Goal: Task Accomplishment & Management: Manage account settings

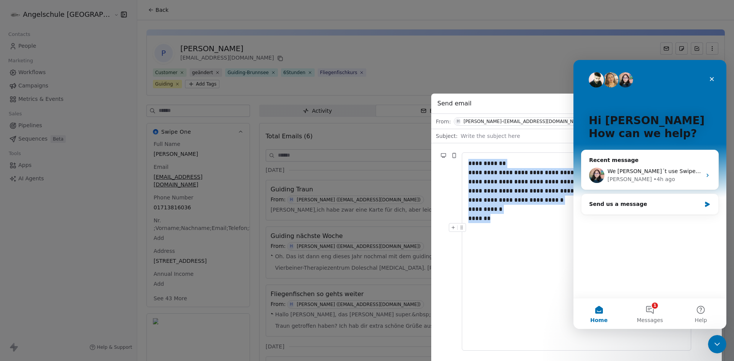
click at [560, 232] on div at bounding box center [576, 227] width 216 height 9
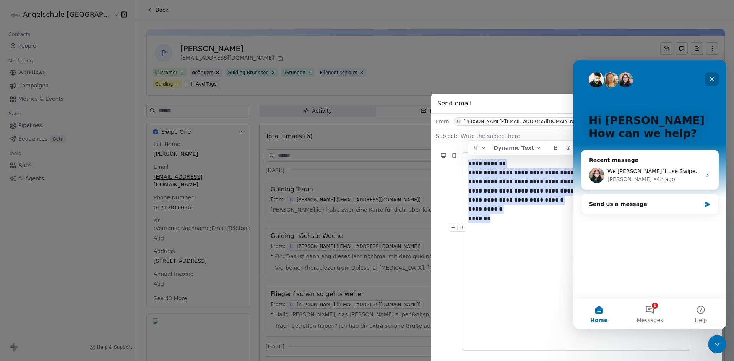
click at [713, 77] on icon "Close" at bounding box center [712, 79] width 4 height 4
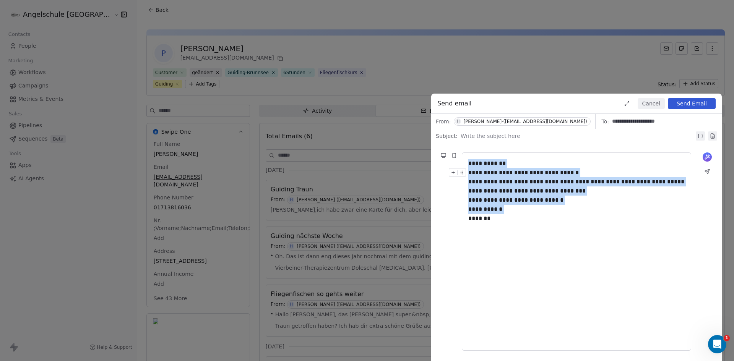
click at [686, 103] on button "Send Email" at bounding box center [692, 103] width 48 height 11
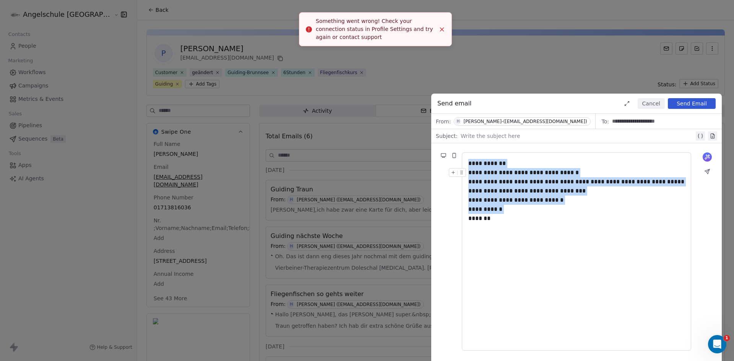
click at [442, 30] on line "Close toast" at bounding box center [441, 29] width 3 height 3
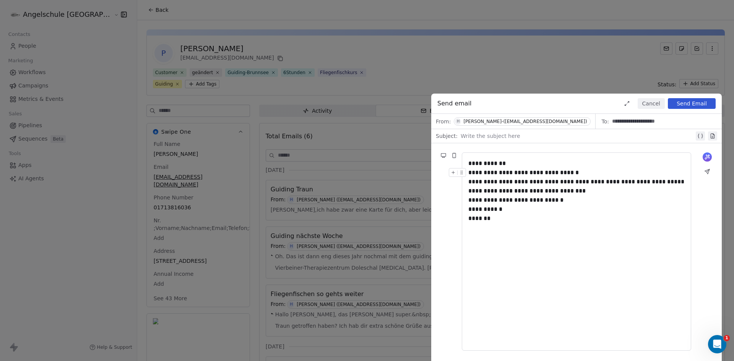
click at [39, 11] on div "**********" at bounding box center [367, 180] width 734 height 361
click at [22, 44] on div "**********" at bounding box center [367, 180] width 734 height 361
click at [127, 8] on div "**********" at bounding box center [367, 180] width 734 height 361
click at [651, 105] on button "Cancel" at bounding box center [651, 103] width 27 height 11
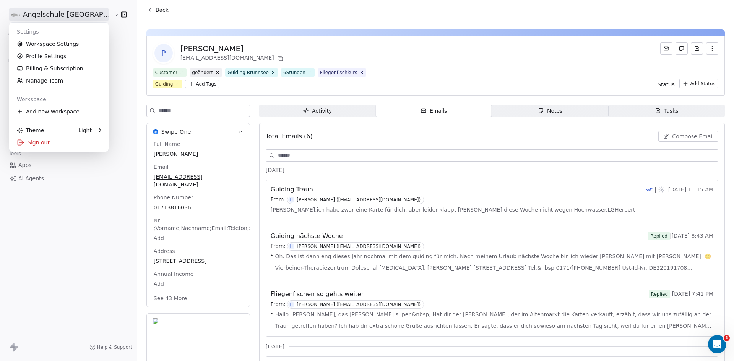
click at [75, 13] on html "Angelschule Bayern Contacts People Marketing Workflows Campaigns Metrics & Even…" at bounding box center [367, 180] width 734 height 361
click at [55, 56] on link "Profile Settings" at bounding box center [58, 56] width 93 height 12
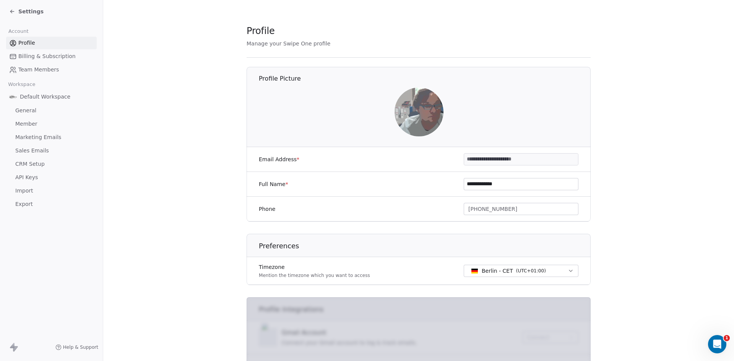
click at [30, 151] on span "Sales Emails" at bounding box center [32, 151] width 34 height 8
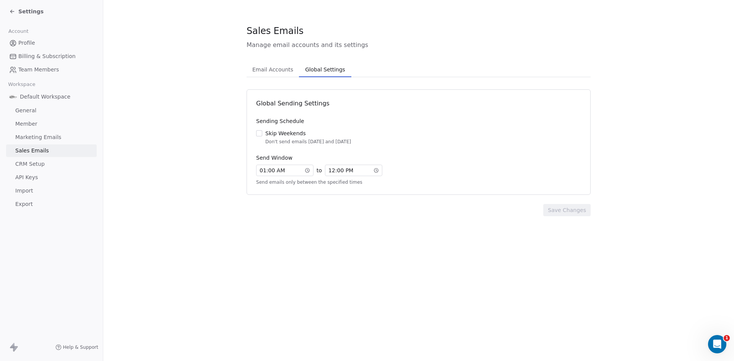
click at [315, 70] on span "Global Settings" at bounding box center [325, 69] width 46 height 11
click at [265, 171] on span "01 : 00 AM" at bounding box center [272, 171] width 25 height 8
click at [267, 185] on div "01" at bounding box center [266, 184] width 16 height 9
click at [375, 170] on icon at bounding box center [375, 170] width 5 height 5
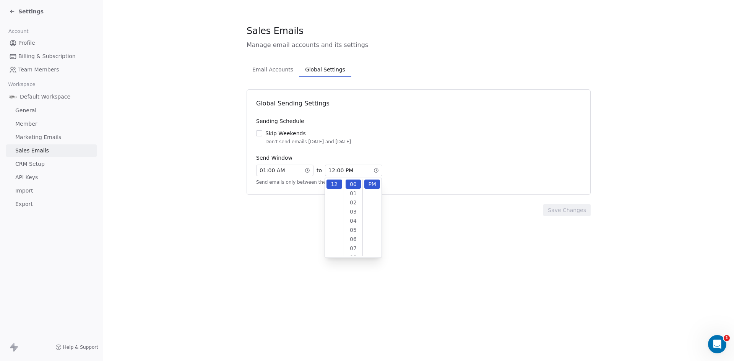
click at [431, 159] on div "Send Window" at bounding box center [418, 158] width 325 height 8
click at [271, 71] on span "Email Accounts" at bounding box center [272, 69] width 47 height 11
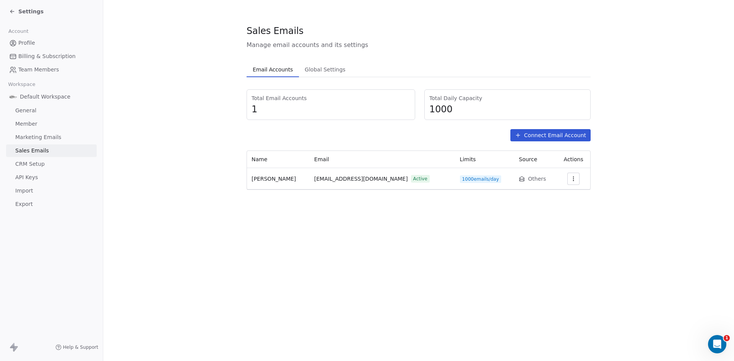
click at [323, 69] on span "Global Settings" at bounding box center [325, 69] width 47 height 11
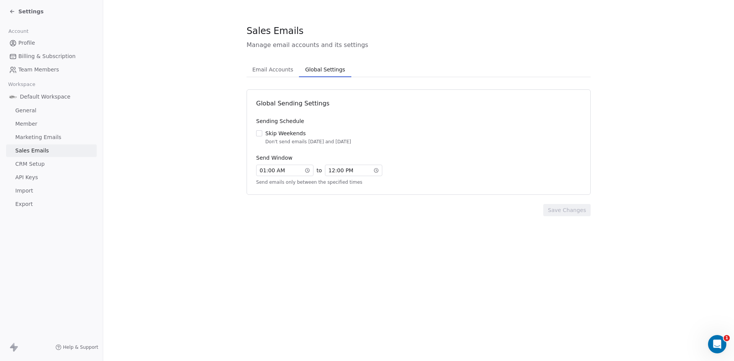
click at [211, 211] on section "Sales Emails Manage email accounts and its settings Email Accounts Email Accoun…" at bounding box center [418, 120] width 631 height 241
click at [32, 8] on span "Settings" at bounding box center [30, 12] width 25 height 8
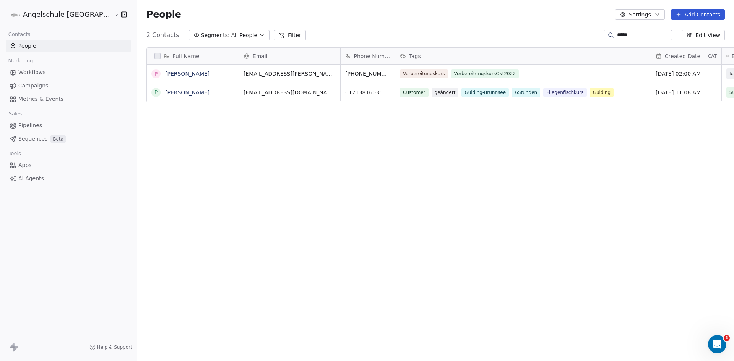
scroll to position [312, 625]
drag, startPoint x: 638, startPoint y: 35, endPoint x: 581, endPoint y: 34, distance: 56.6
click at [581, 34] on div "2 Contacts Segments: All People Filter ***** Edit View" at bounding box center [435, 35] width 597 height 12
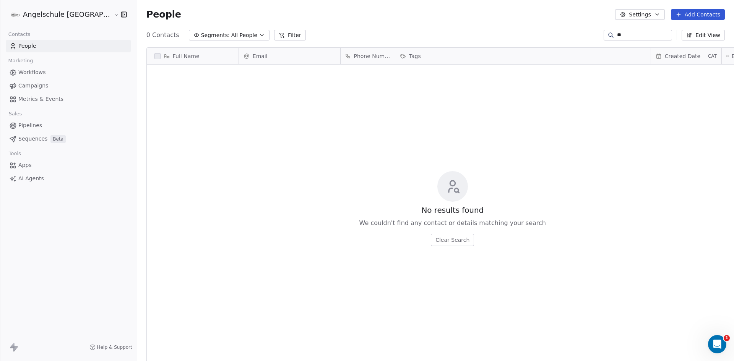
type input "*"
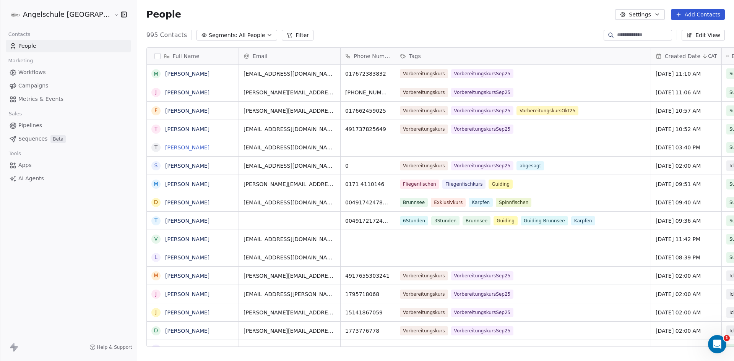
click at [165, 149] on link "[PERSON_NAME]" at bounding box center [187, 147] width 44 height 6
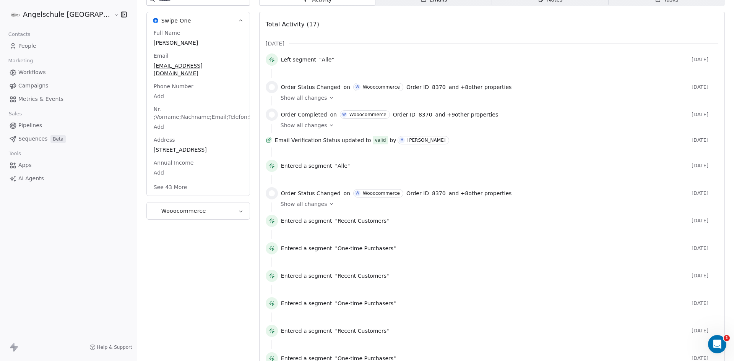
scroll to position [115, 0]
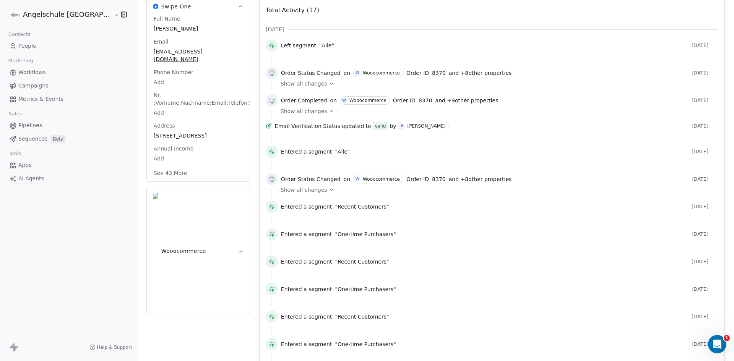
click at [238, 248] on icon "button" at bounding box center [241, 251] width 6 height 6
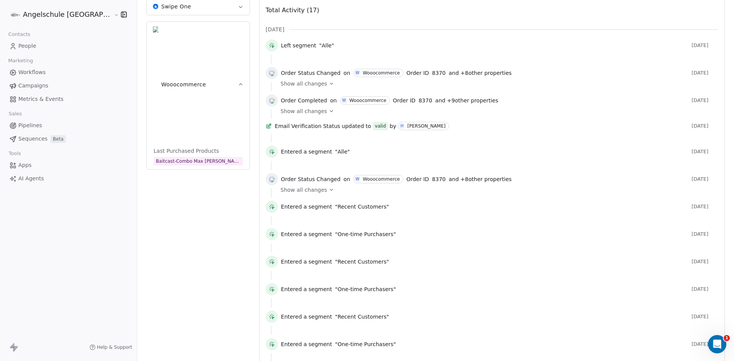
click at [158, 6] on button "Swipe One" at bounding box center [198, 6] width 103 height 17
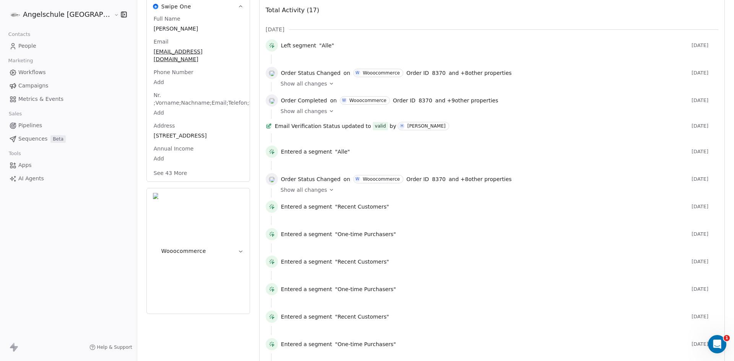
click at [24, 44] on span "People" at bounding box center [27, 46] width 18 height 8
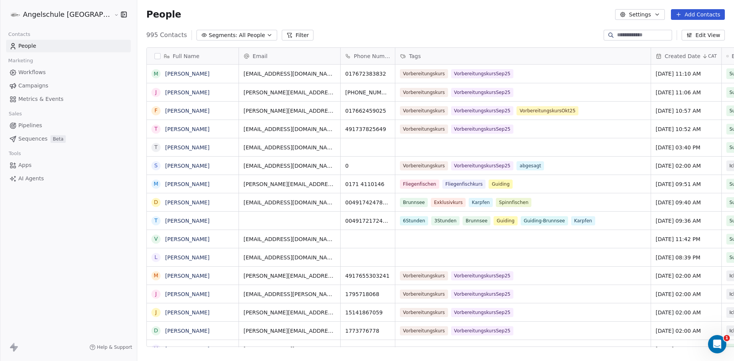
scroll to position [312, 625]
click at [704, 13] on button "Add Contacts" at bounding box center [698, 14] width 54 height 11
click at [686, 31] on span "Create new contact" at bounding box center [701, 31] width 52 height 8
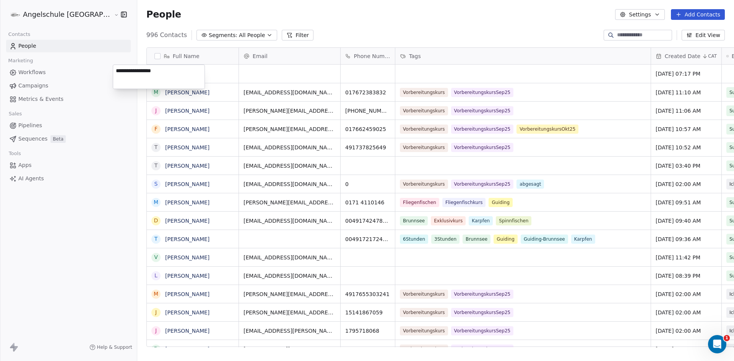
type textarea "**********"
click at [321, 73] on html "Angelschule [GEOGRAPHIC_DATA] Contacts People Marketing Workflows Campaigns Met…" at bounding box center [367, 180] width 734 height 361
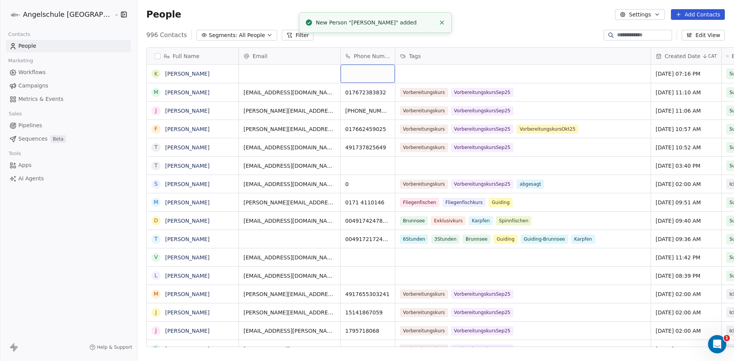
click at [341, 72] on div "grid" at bounding box center [368, 74] width 54 height 18
click at [221, 71] on html "Angelschule [GEOGRAPHIC_DATA] Contacts People Marketing Workflows Campaigns Met…" at bounding box center [367, 180] width 734 height 361
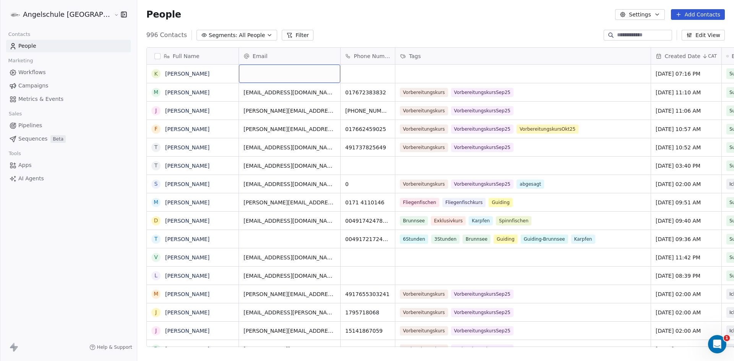
click at [239, 72] on div "grid" at bounding box center [289, 74] width 101 height 18
paste input "**********"
drag, startPoint x: 228, startPoint y: 74, endPoint x: 206, endPoint y: 72, distance: 22.3
click at [206, 72] on div "**********" at bounding box center [255, 74] width 101 height 18
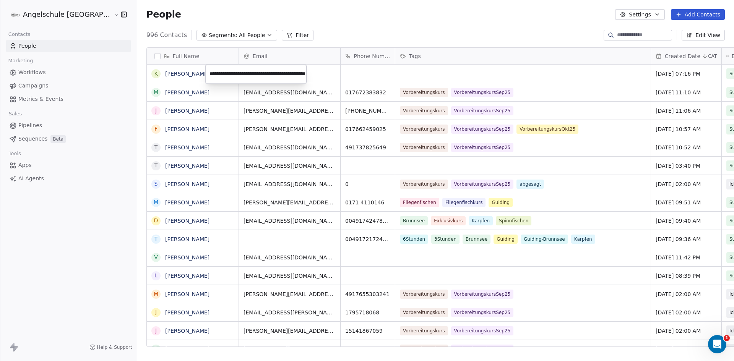
type input "**********"
click at [331, 73] on html "Angelschule [GEOGRAPHIC_DATA] Contacts People Marketing Workflows Campaigns Met…" at bounding box center [367, 180] width 734 height 361
click at [341, 72] on div "grid" at bounding box center [368, 74] width 54 height 18
type input "**********"
click at [383, 75] on html "Angelschule [GEOGRAPHIC_DATA] Contacts People Marketing Workflows Campaigns Met…" at bounding box center [367, 180] width 734 height 361
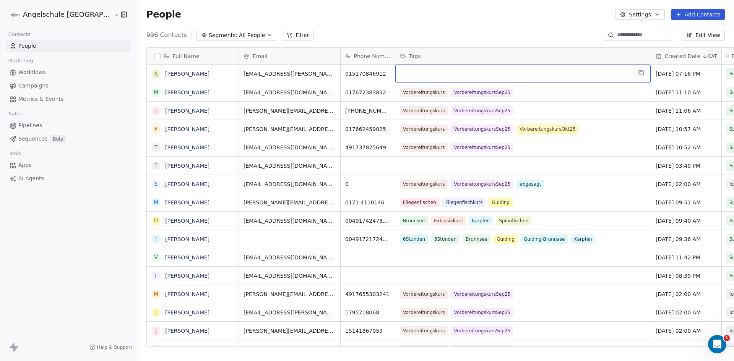
click at [404, 73] on div "grid" at bounding box center [522, 74] width 255 height 18
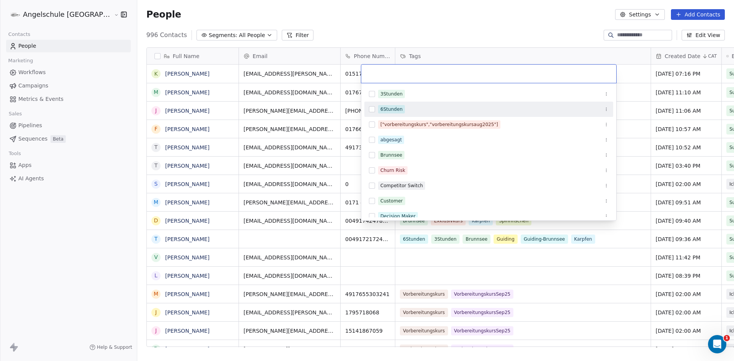
click at [372, 107] on button "Suggestions" at bounding box center [372, 109] width 6 height 6
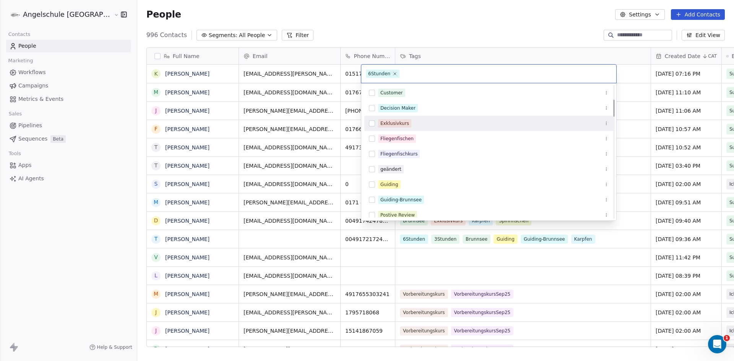
scroll to position [76, 0]
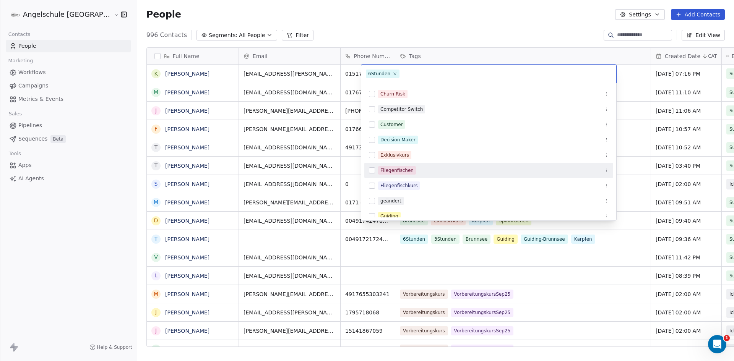
click at [372, 170] on button "Suggestions" at bounding box center [372, 170] width 6 height 6
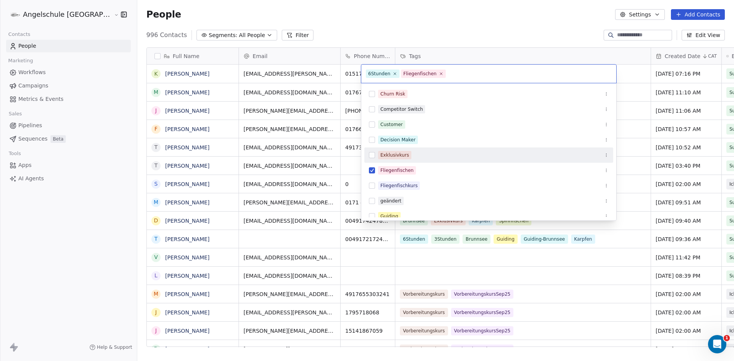
click at [373, 156] on button "Suggestions" at bounding box center [372, 155] width 6 height 6
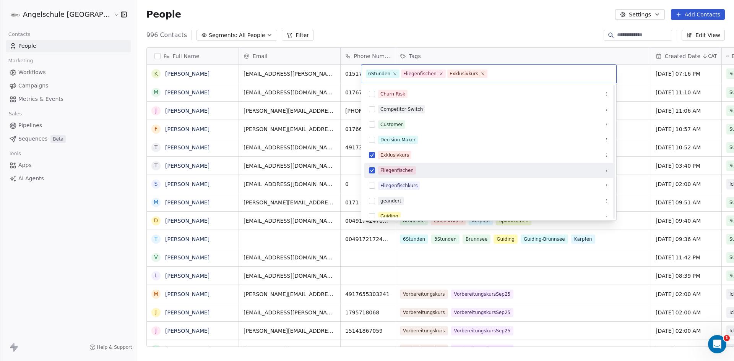
scroll to position [153, 0]
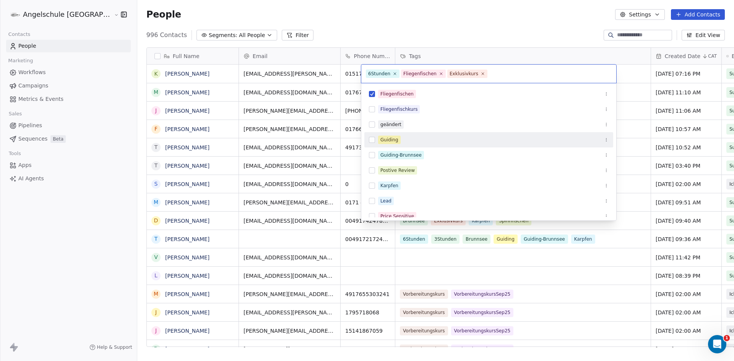
click at [371, 139] on button "Suggestions" at bounding box center [372, 140] width 6 height 6
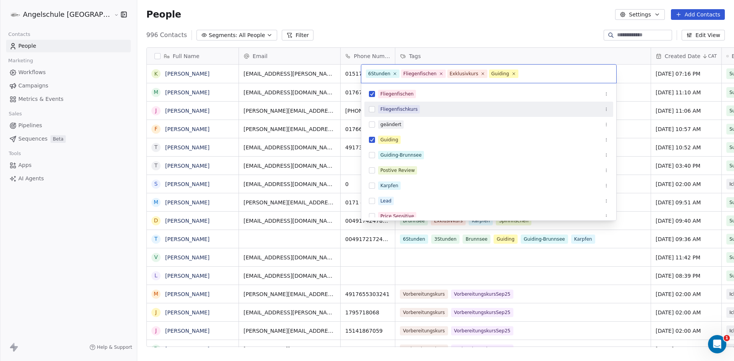
click at [373, 108] on button "Suggestions" at bounding box center [372, 109] width 6 height 6
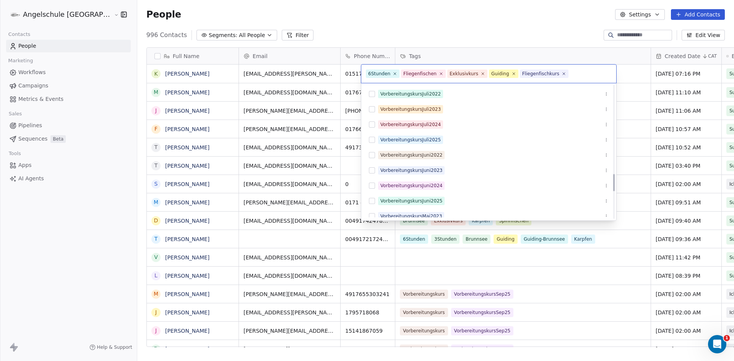
scroll to position [726, 0]
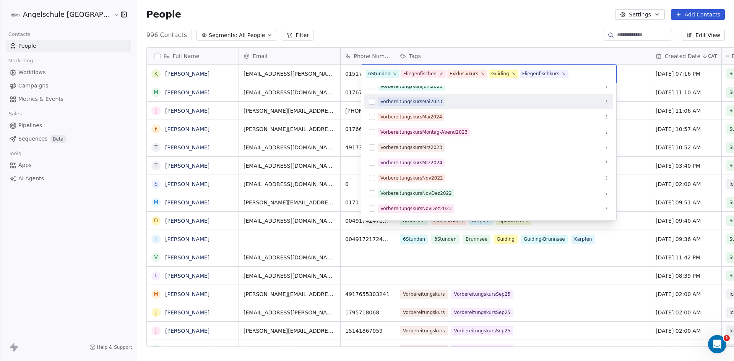
click at [647, 68] on html "Angelschule [GEOGRAPHIC_DATA] Contacts People Marketing Workflows Campaigns Met…" at bounding box center [367, 180] width 734 height 361
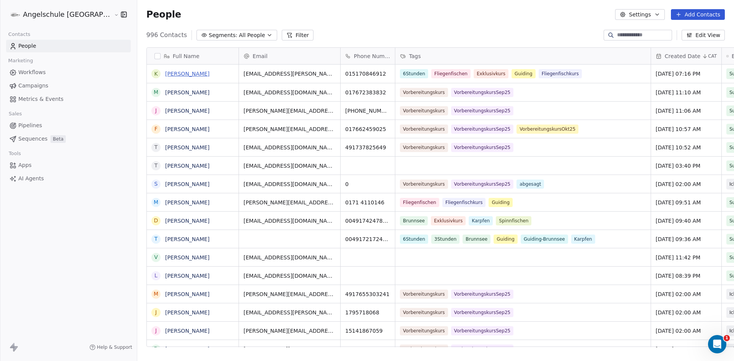
click at [165, 72] on link "[PERSON_NAME]" at bounding box center [187, 74] width 44 height 6
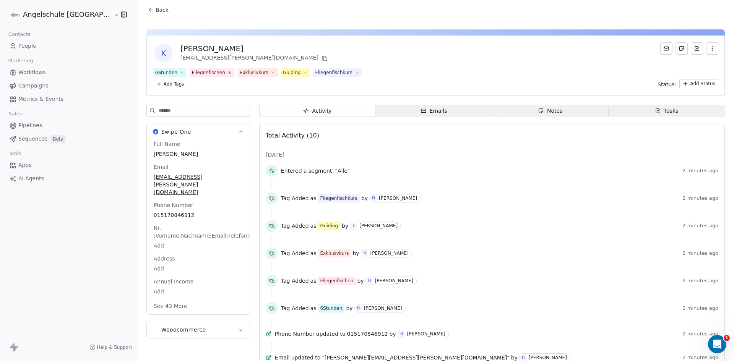
click at [544, 112] on div "Notes" at bounding box center [550, 111] width 24 height 8
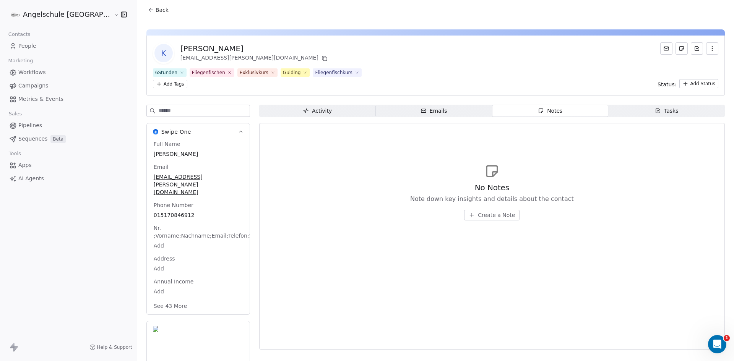
click at [485, 213] on span "Create a Note" at bounding box center [496, 215] width 37 height 8
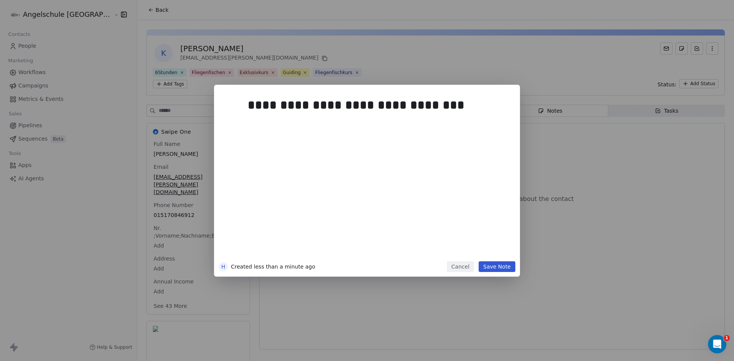
click at [394, 134] on div "**********" at bounding box center [378, 177] width 261 height 163
drag, startPoint x: 318, startPoint y: 130, endPoint x: 325, endPoint y: 135, distance: 8.3
click at [319, 130] on div "**********" at bounding box center [376, 125] width 256 height 18
click at [497, 265] on button "Save Note" at bounding box center [497, 266] width 37 height 11
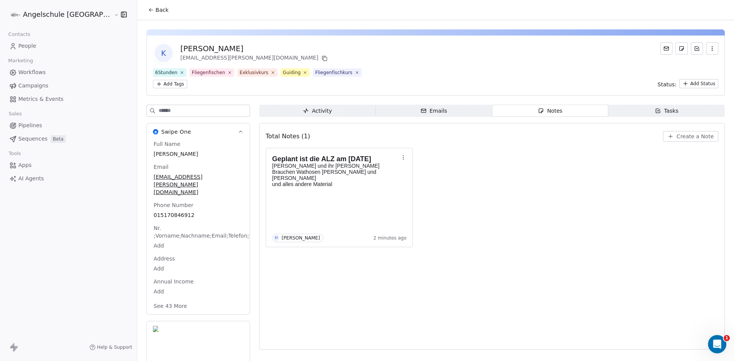
click at [156, 8] on span "Back" at bounding box center [162, 10] width 13 height 8
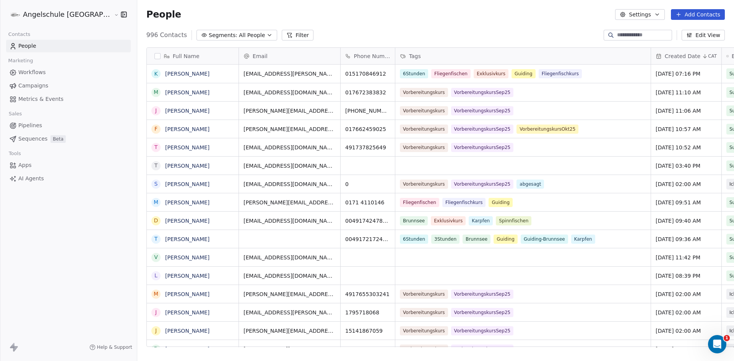
scroll to position [312, 625]
click at [549, 71] on div "6Stunden Fliegenfischen Exklusivkurs Guiding Fliegenfischkurs" at bounding box center [516, 73] width 232 height 9
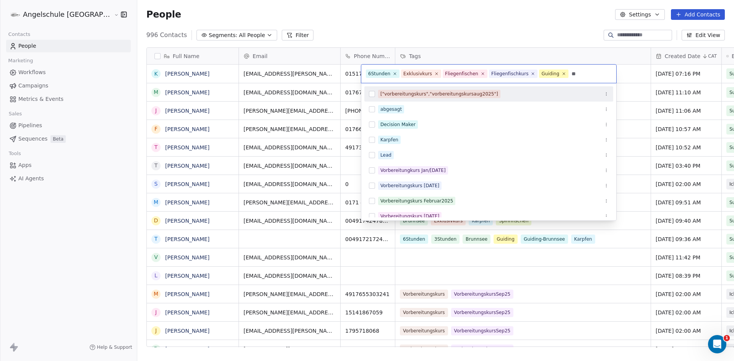
type input "***"
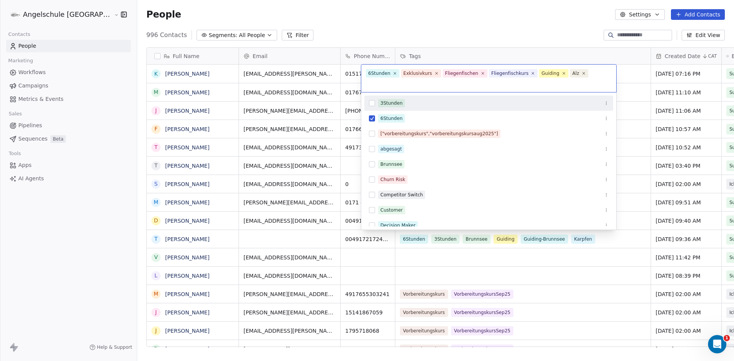
click at [405, 24] on html "Angelschule [GEOGRAPHIC_DATA] Contacts People Marketing Workflows Campaigns Met…" at bounding box center [367, 180] width 734 height 361
